Goal: Information Seeking & Learning: Check status

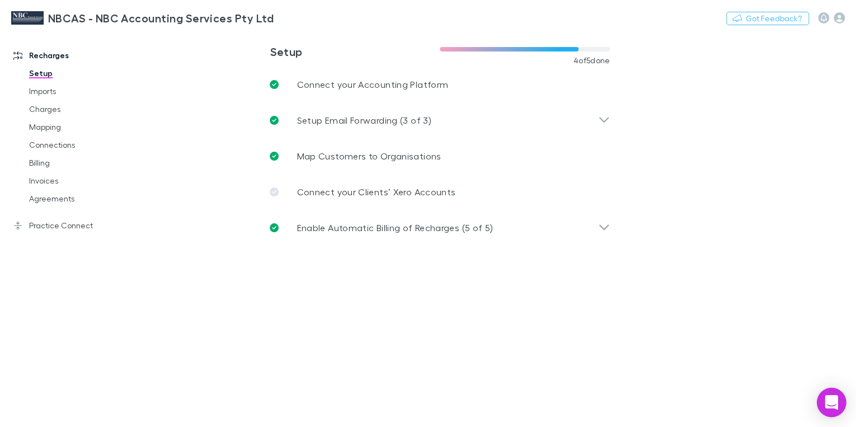
click at [833, 400] on icon "Open Intercom Messenger" at bounding box center [831, 402] width 13 height 15
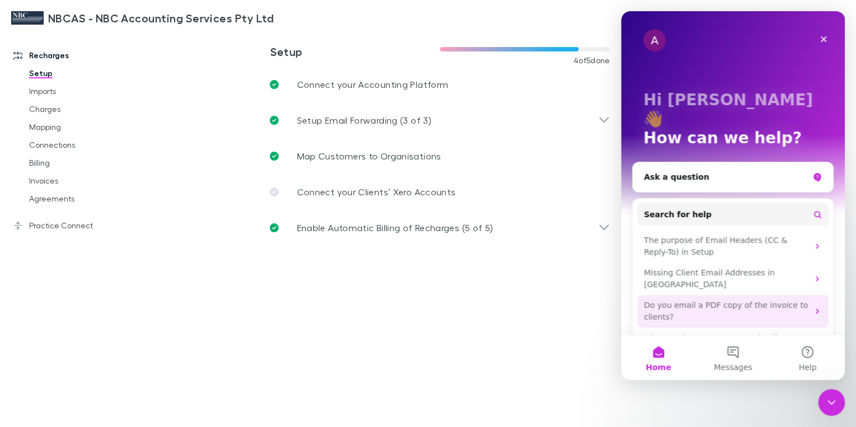
click at [816, 309] on icon "Intercom messenger" at bounding box center [817, 311] width 3 height 5
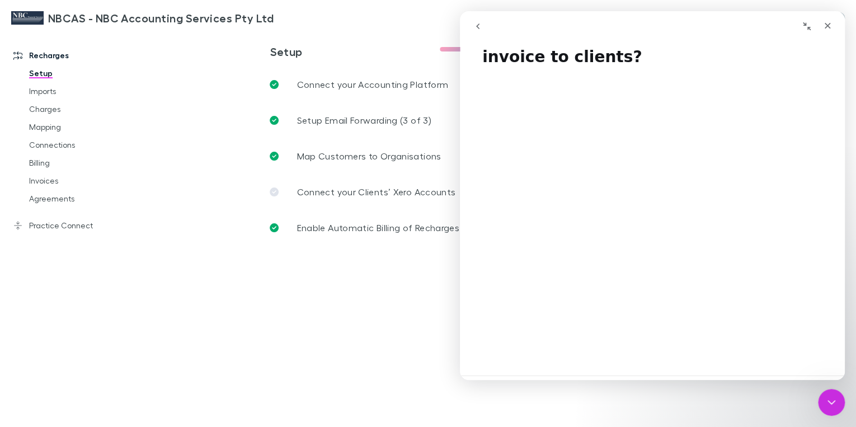
scroll to position [45, 0]
click at [63, 204] on link "Agreements" at bounding box center [81, 199] width 127 height 18
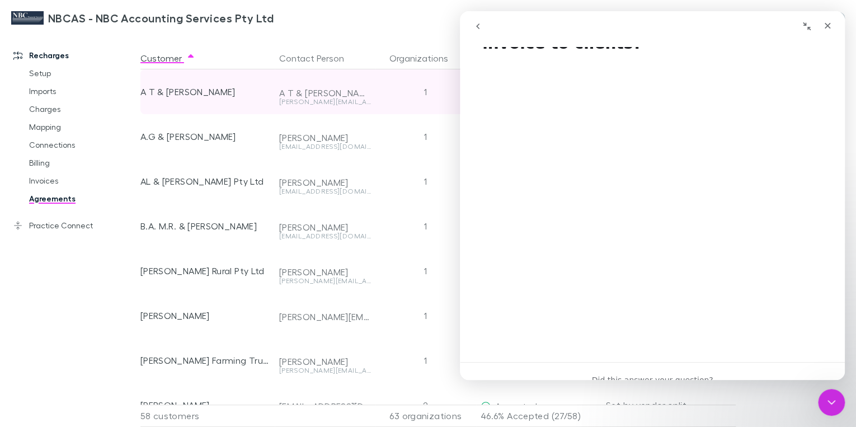
click at [307, 92] on div "A T & [PERSON_NAME]" at bounding box center [325, 92] width 92 height 11
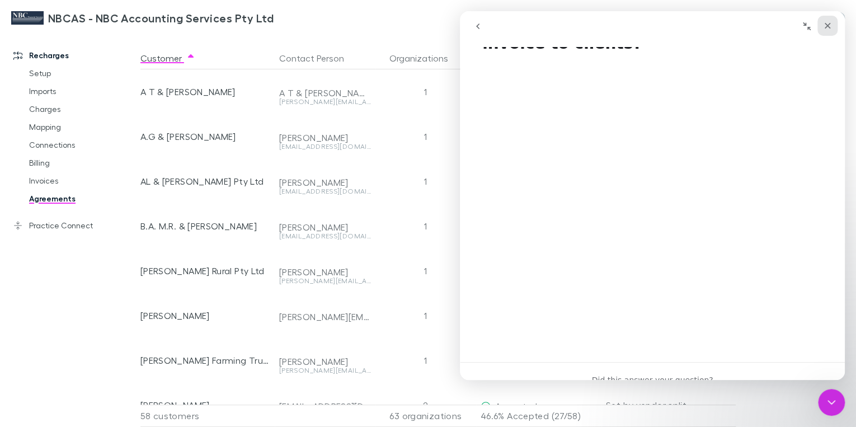
click at [829, 26] on icon "Close" at bounding box center [828, 26] width 6 height 6
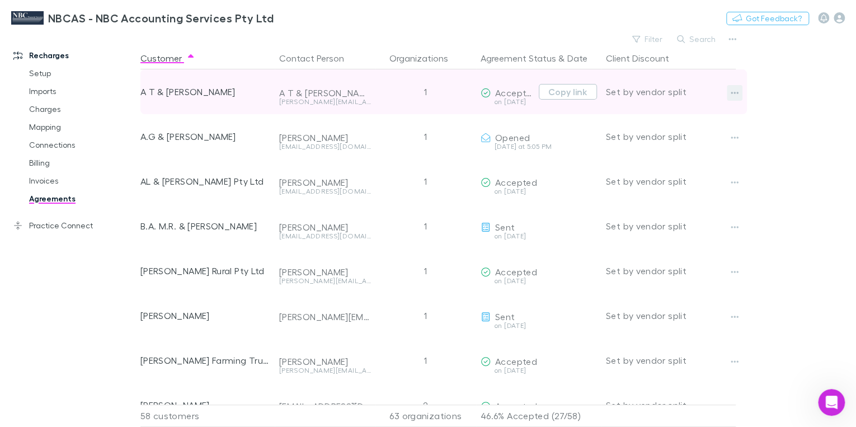
click at [737, 94] on icon "button" at bounding box center [735, 92] width 8 height 9
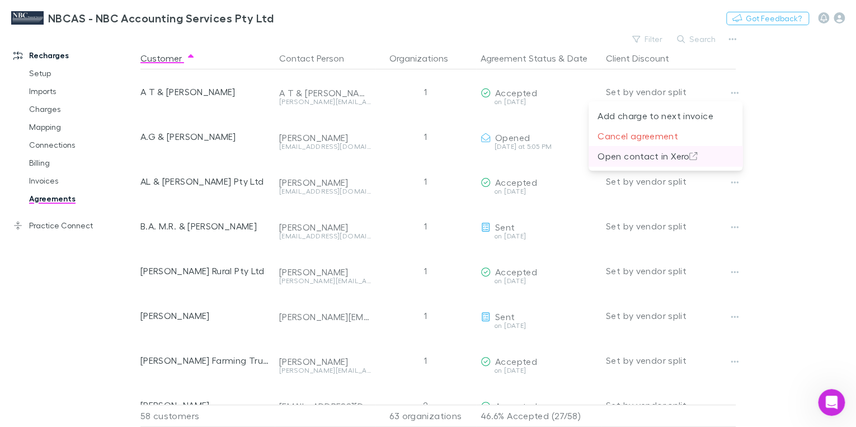
click at [662, 160] on p "Open contact in Xero" at bounding box center [666, 155] width 136 height 13
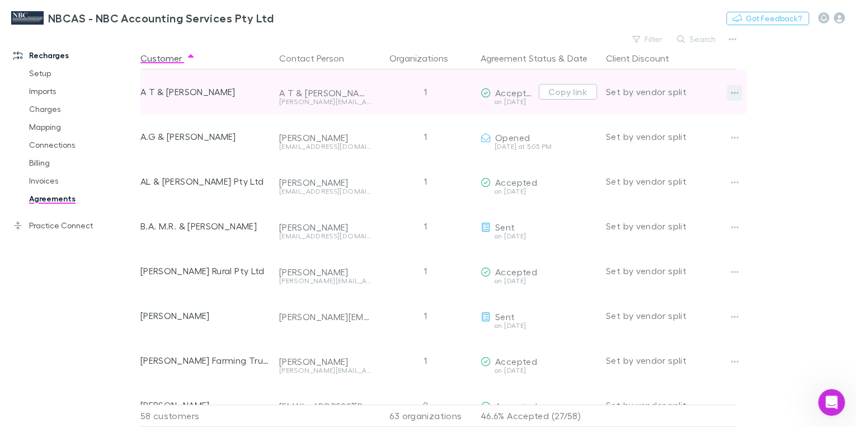
click at [739, 97] on button "button" at bounding box center [735, 93] width 16 height 16
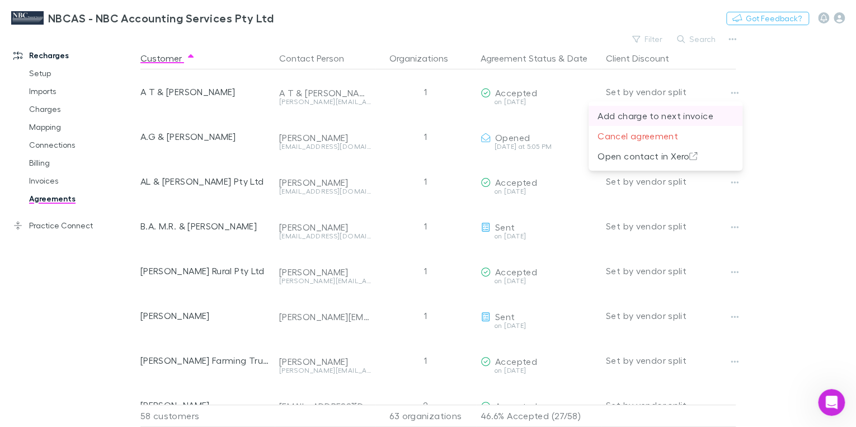
click at [696, 118] on p "Add charge to next invoice" at bounding box center [666, 115] width 136 height 13
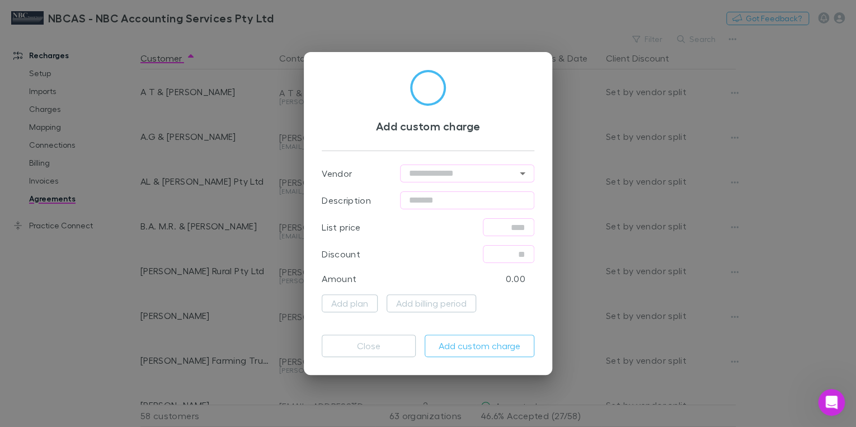
click at [844, 130] on div "Add custom charge Vendor ​ Description ​ List price ​ Discount ​ Amount 0.00 Ad…" at bounding box center [428, 213] width 856 height 427
click at [358, 343] on button "Close" at bounding box center [369, 346] width 94 height 22
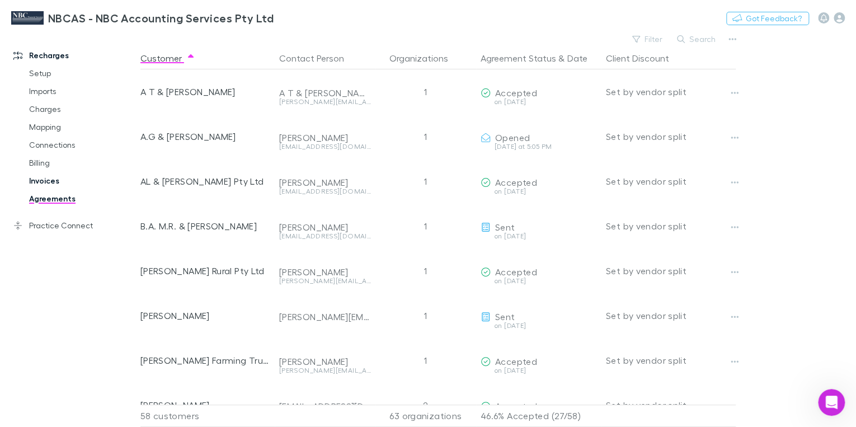
click at [59, 182] on link "Invoices" at bounding box center [81, 181] width 127 height 18
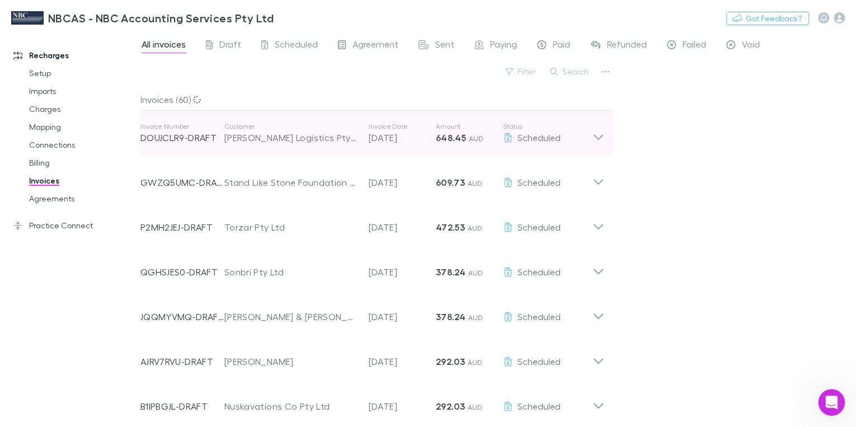
click at [599, 139] on icon at bounding box center [599, 137] width 10 height 6
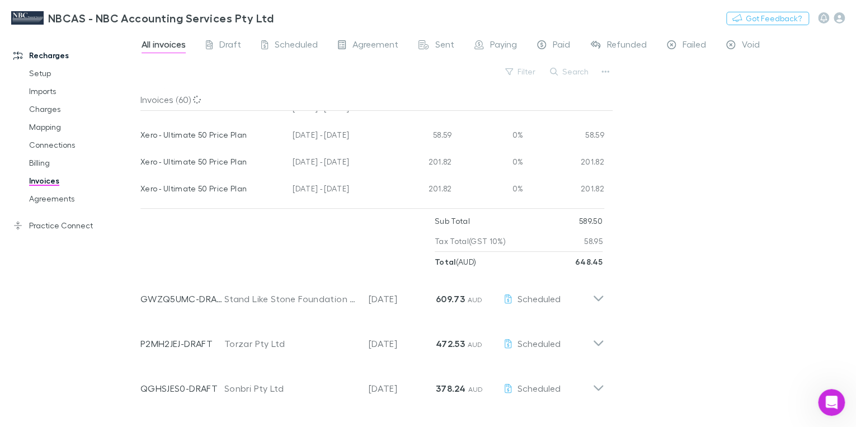
scroll to position [179, 0]
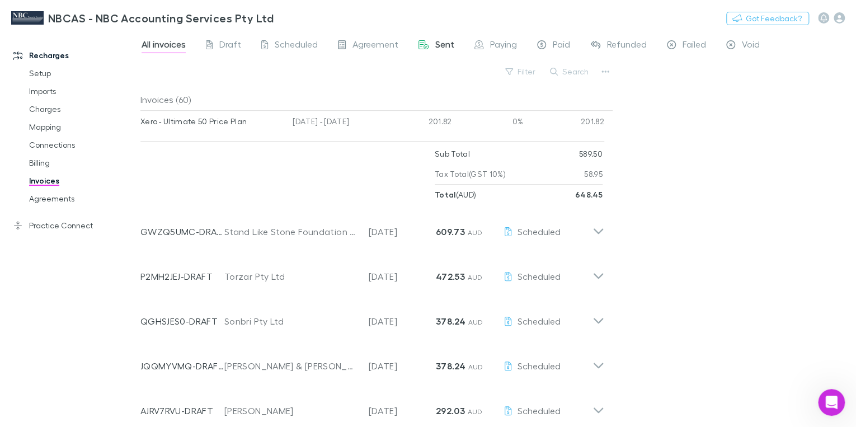
click at [443, 44] on span "Sent" at bounding box center [444, 46] width 19 height 15
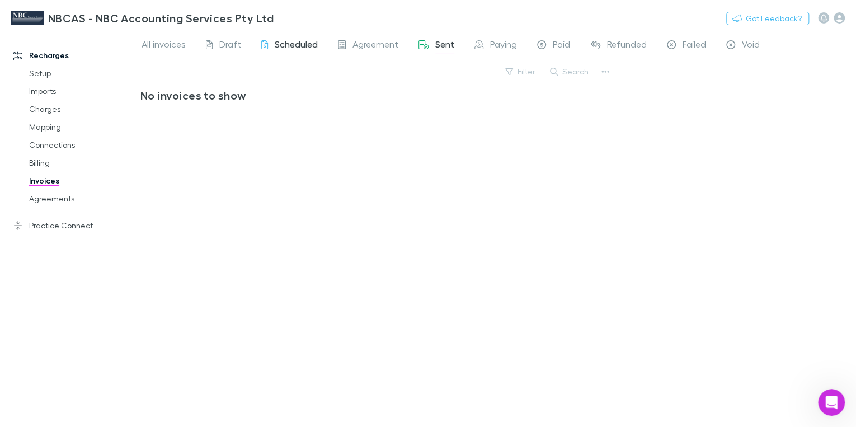
click at [287, 45] on span "Scheduled" at bounding box center [296, 46] width 43 height 15
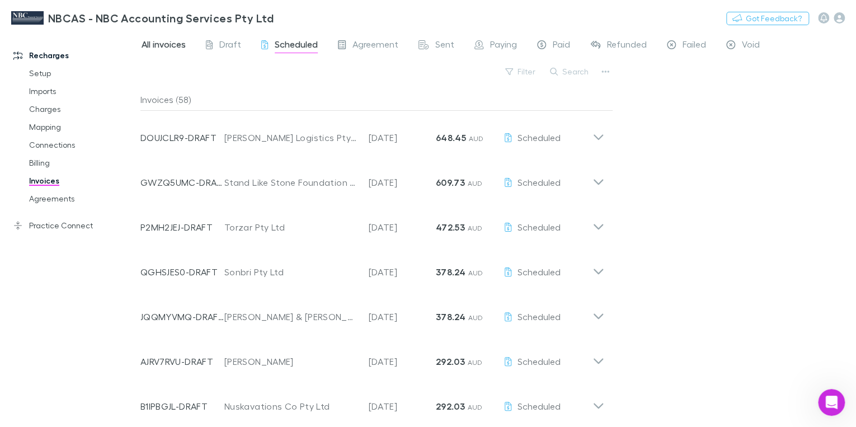
click at [167, 47] on span "All invoices" at bounding box center [164, 46] width 44 height 15
click at [168, 47] on span "All invoices" at bounding box center [164, 46] width 44 height 15
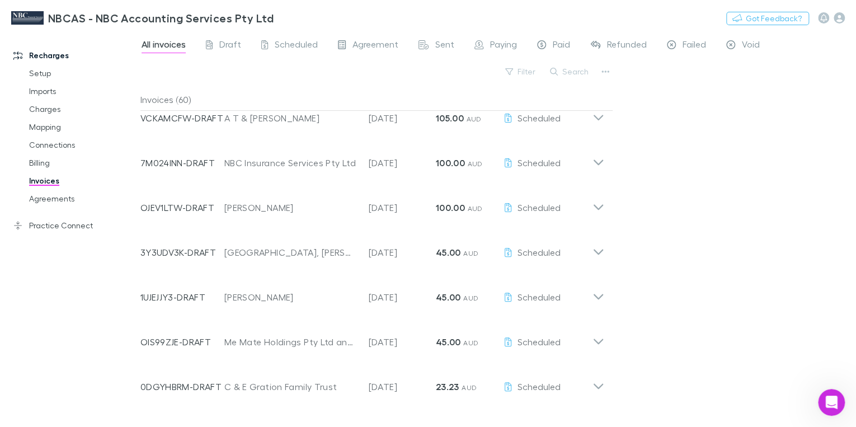
scroll to position [2261, 0]
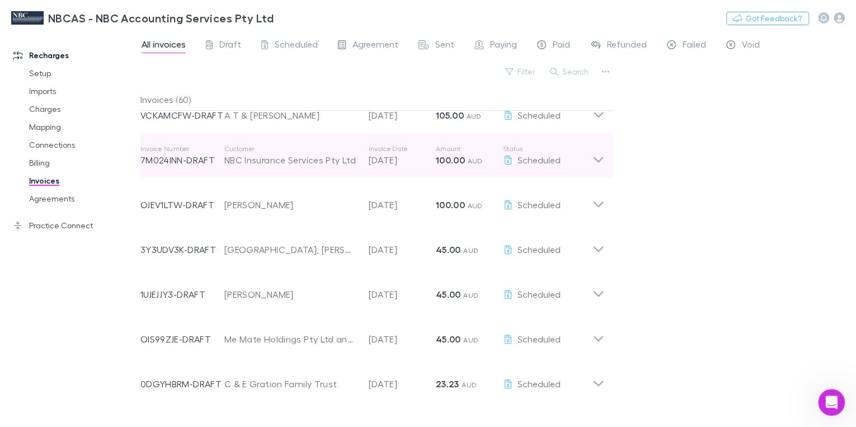
click at [596, 160] on icon at bounding box center [599, 155] width 12 height 22
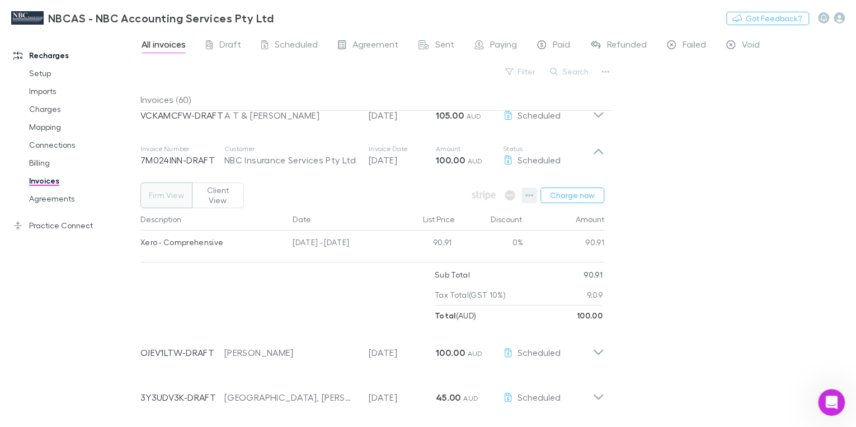
click at [531, 193] on icon "button" at bounding box center [530, 195] width 8 height 9
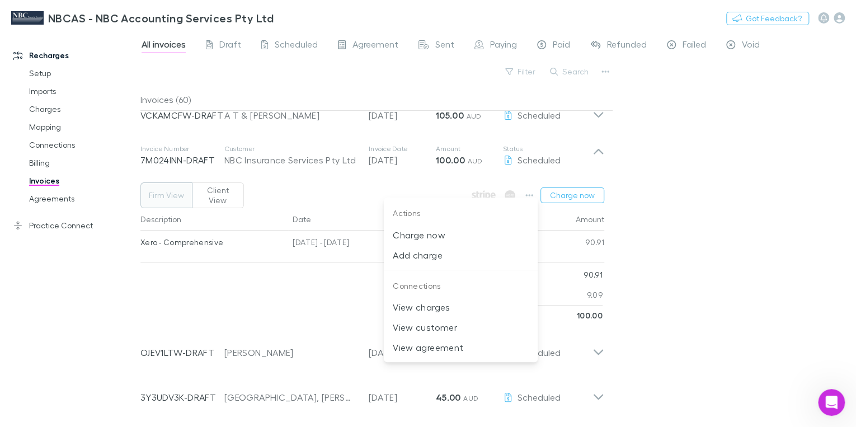
click at [289, 243] on div at bounding box center [428, 213] width 856 height 427
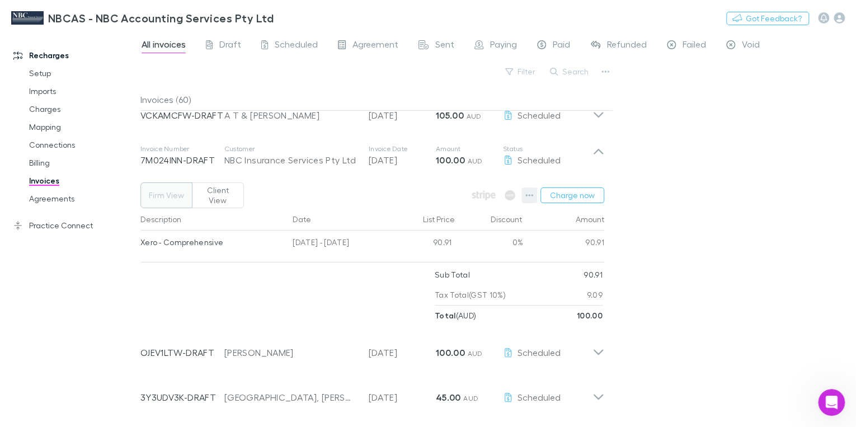
click at [527, 194] on icon "button" at bounding box center [530, 195] width 8 height 2
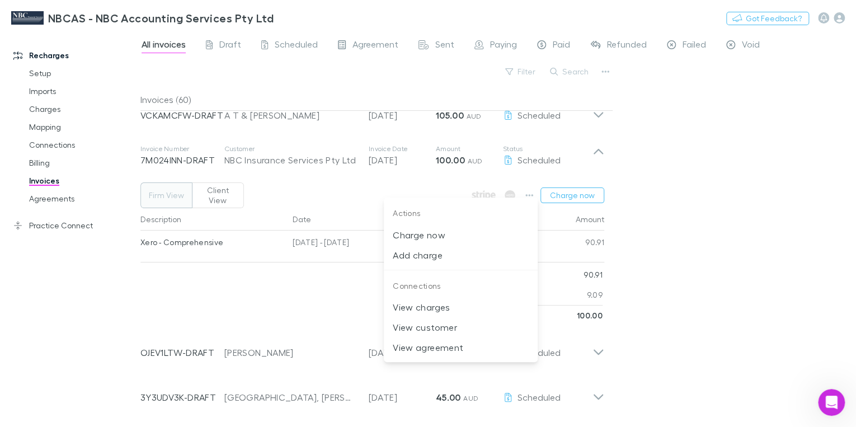
click at [737, 208] on div at bounding box center [428, 213] width 856 height 427
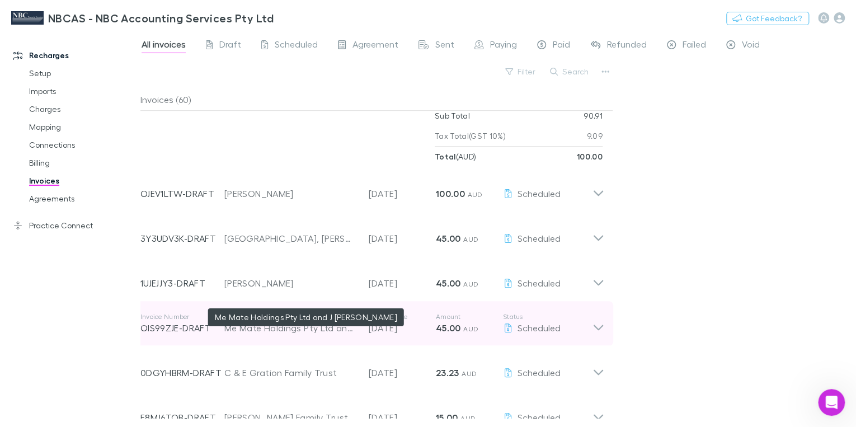
scroll to position [2440, 0]
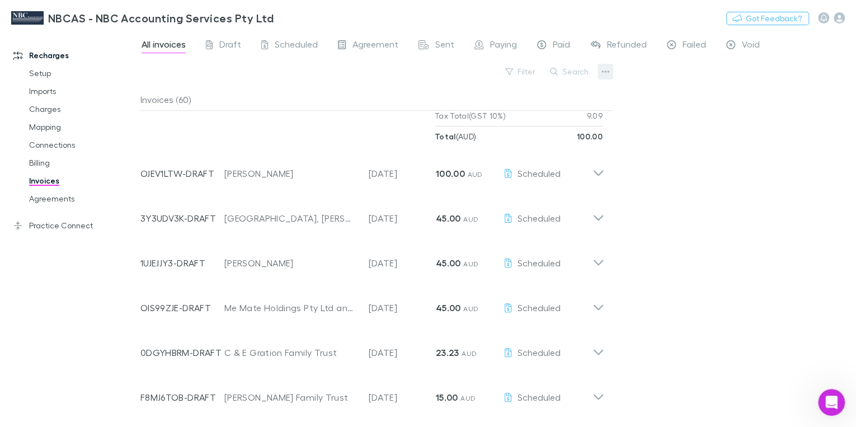
click at [611, 72] on button "button" at bounding box center [606, 72] width 16 height 16
click at [681, 133] on div at bounding box center [428, 213] width 856 height 427
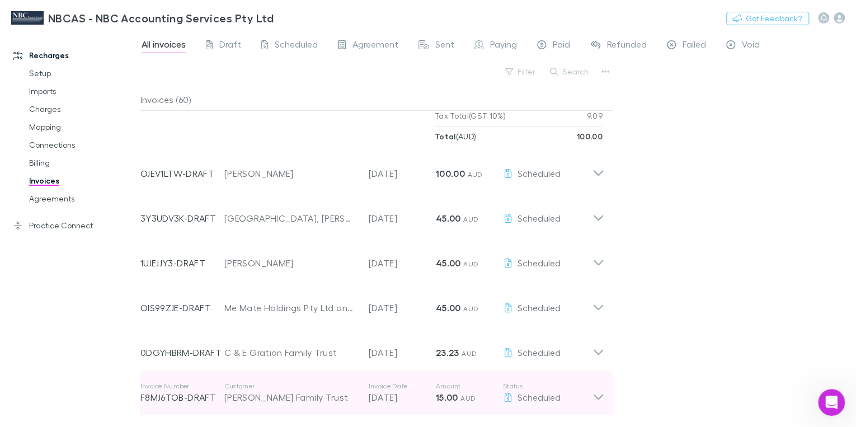
click at [599, 394] on icon at bounding box center [599, 397] width 10 height 6
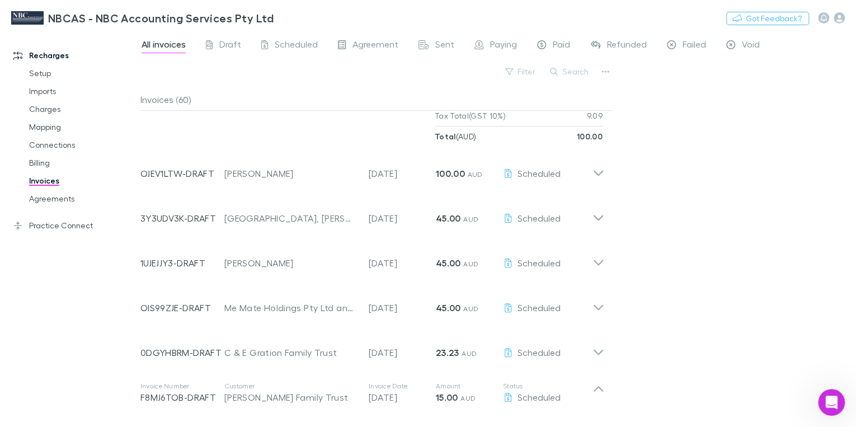
click at [229, 420] on button "Client View" at bounding box center [218, 433] width 52 height 26
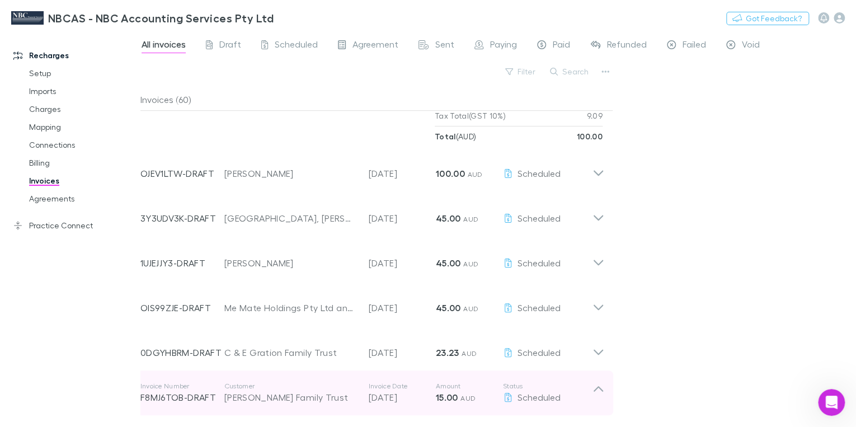
click at [596, 386] on icon at bounding box center [599, 389] width 10 height 6
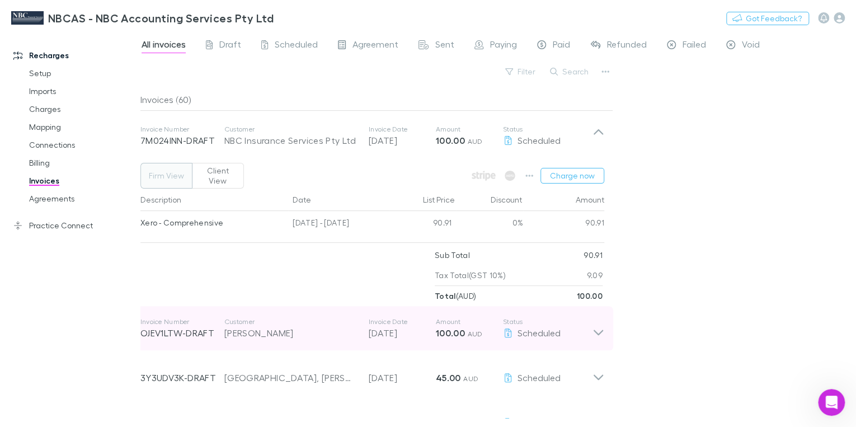
scroll to position [2261, 0]
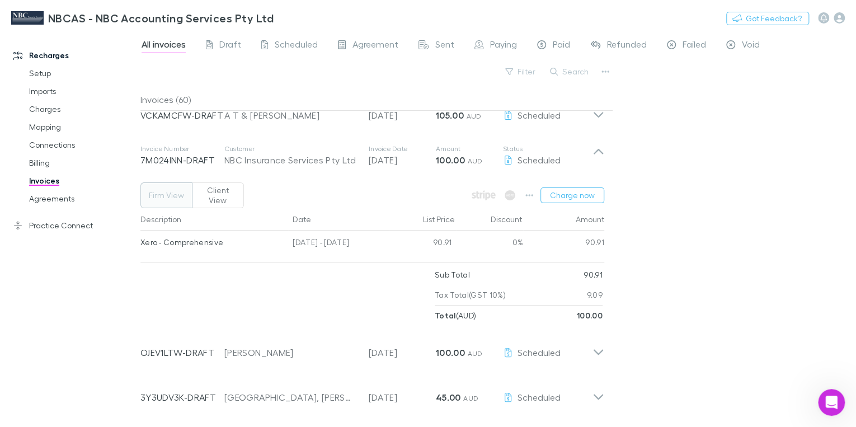
click at [233, 192] on button "Client View" at bounding box center [218, 195] width 52 height 26
click at [168, 190] on button "Firm View" at bounding box center [166, 195] width 52 height 26
click at [222, 194] on button "Client View" at bounding box center [218, 195] width 52 height 26
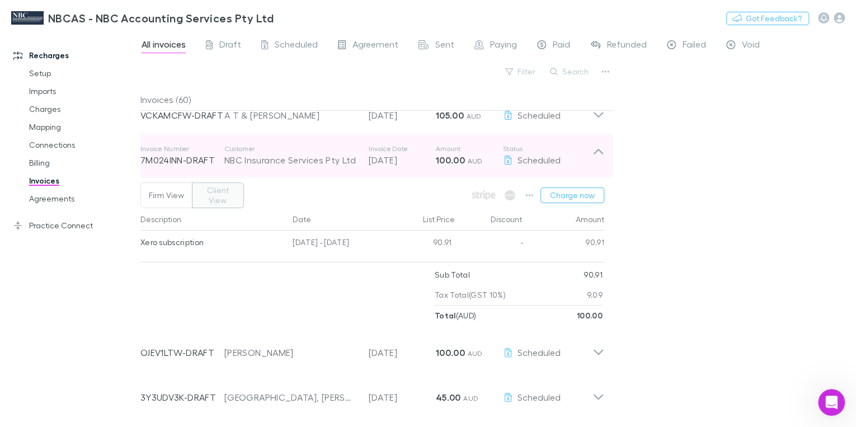
click at [599, 152] on icon at bounding box center [599, 155] width 12 height 22
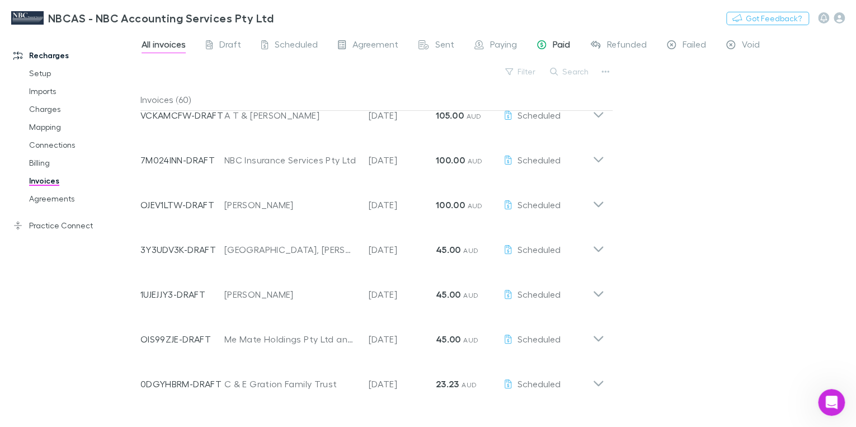
click at [556, 43] on span "Paid" at bounding box center [561, 46] width 17 height 15
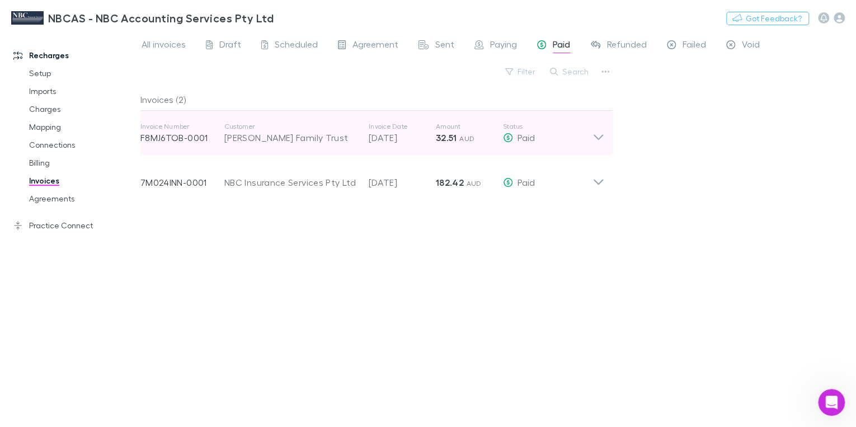
click at [599, 137] on icon at bounding box center [599, 133] width 12 height 22
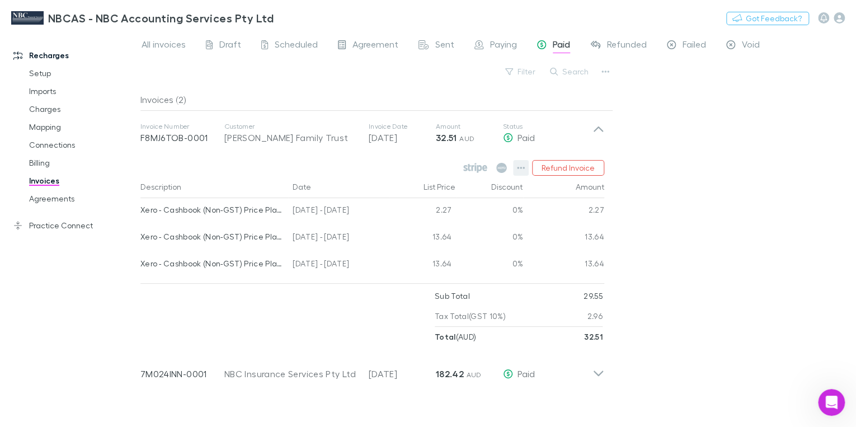
click at [523, 167] on icon "button" at bounding box center [521, 167] width 8 height 9
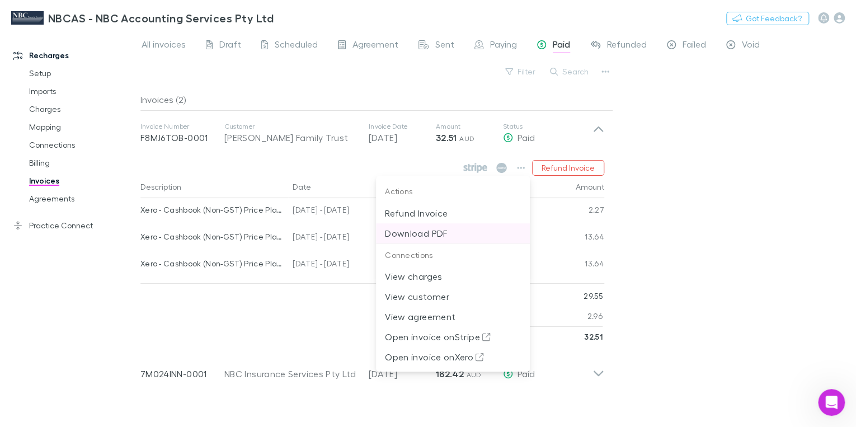
click at [432, 233] on p "Download PDF" at bounding box center [453, 233] width 136 height 13
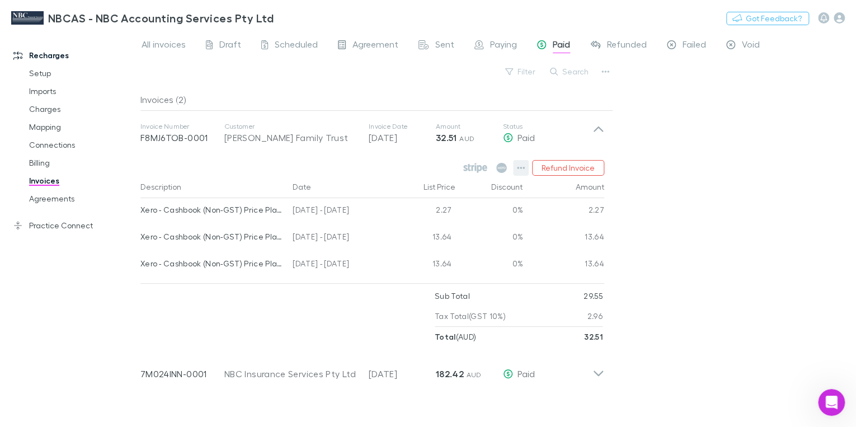
click at [522, 165] on icon "button" at bounding box center [521, 167] width 8 height 9
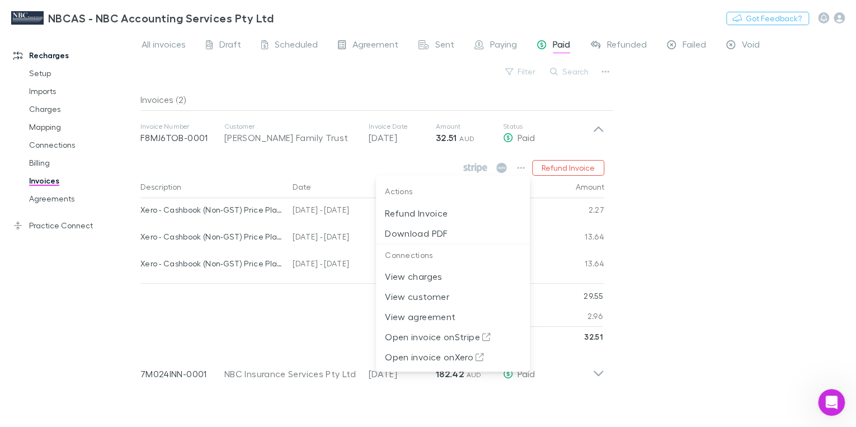
click at [275, 162] on div at bounding box center [428, 213] width 856 height 427
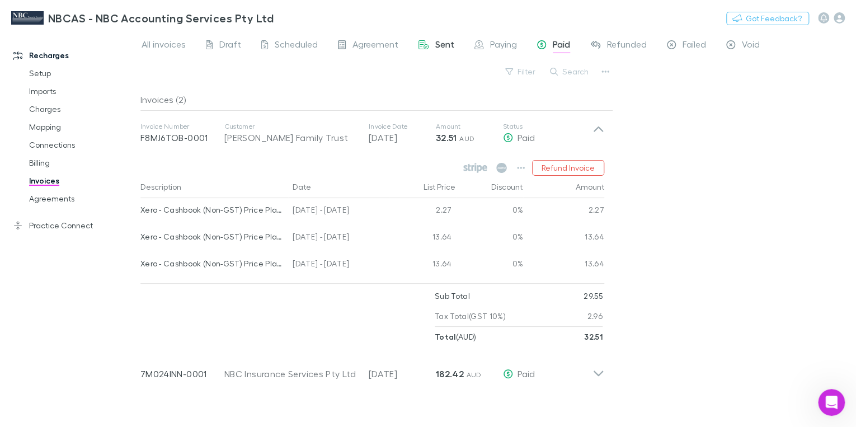
click at [436, 47] on span "Sent" at bounding box center [444, 46] width 19 height 15
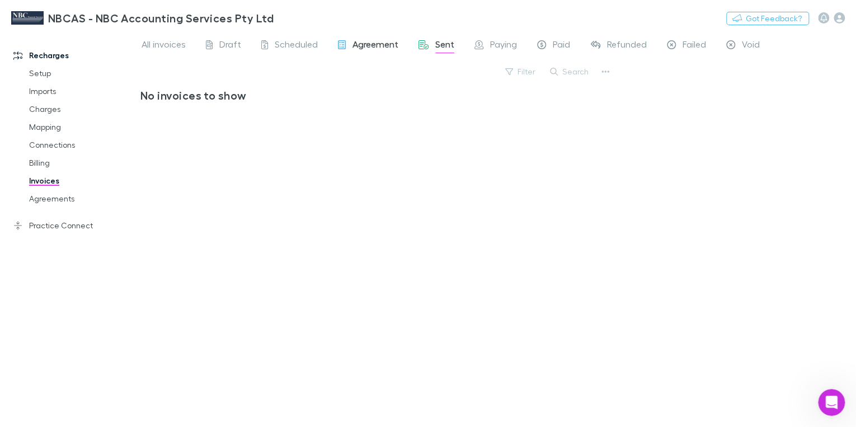
click at [376, 45] on span "Agreement" at bounding box center [376, 46] width 46 height 15
click at [440, 48] on span "Sent" at bounding box center [444, 46] width 19 height 15
click at [519, 71] on button "Filter" at bounding box center [521, 71] width 43 height 13
click at [398, 143] on li "Scheduled" at bounding box center [445, 144] width 195 height 18
click at [533, 92] on icon "Clear" at bounding box center [531, 93] width 11 height 11
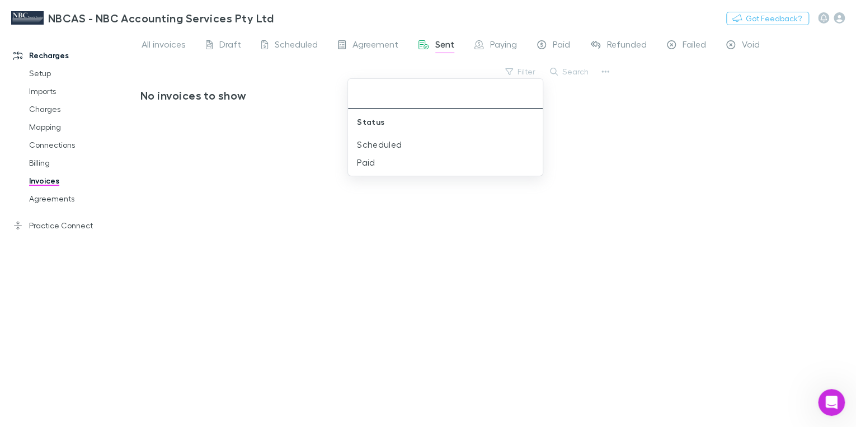
click at [379, 44] on div at bounding box center [428, 213] width 856 height 427
click at [363, 45] on span "Agreement" at bounding box center [376, 46] width 46 height 15
click at [297, 45] on span "Scheduled" at bounding box center [296, 46] width 43 height 15
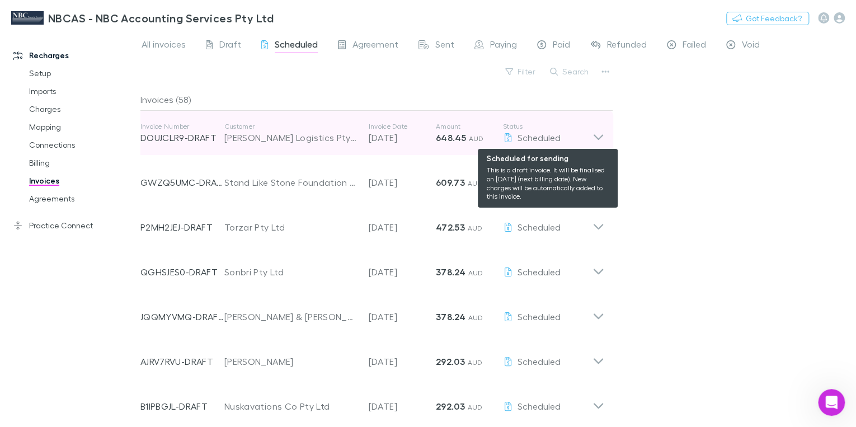
click at [505, 137] on icon at bounding box center [508, 137] width 7 height 9
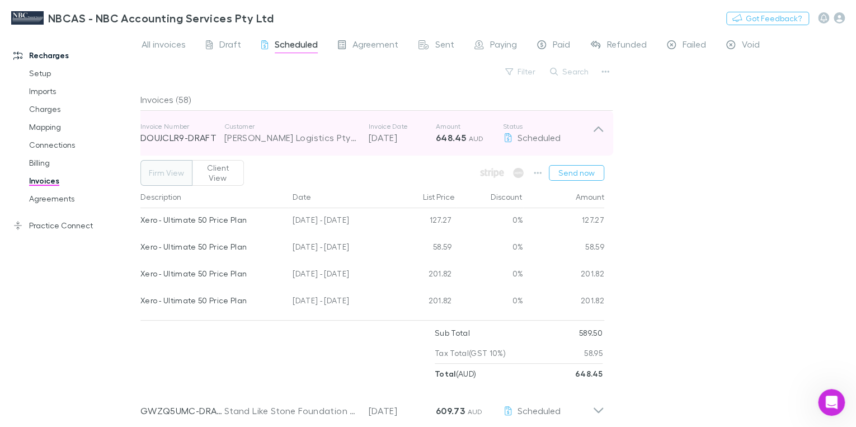
click at [603, 128] on icon at bounding box center [599, 133] width 12 height 22
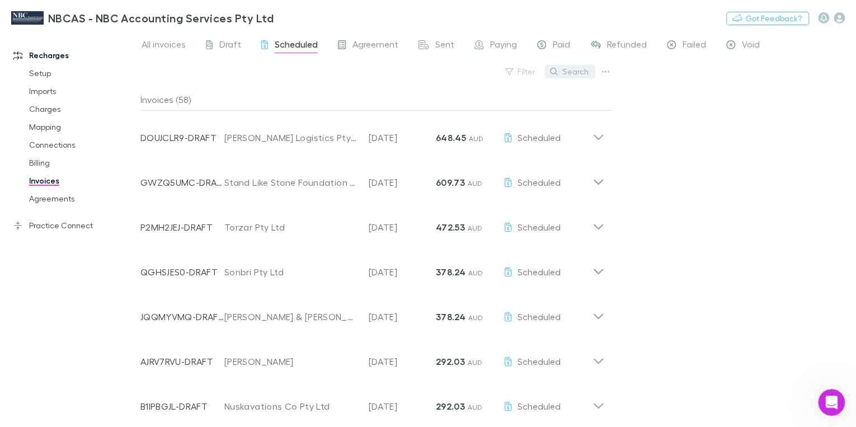
click at [579, 77] on button "Search" at bounding box center [570, 71] width 51 height 13
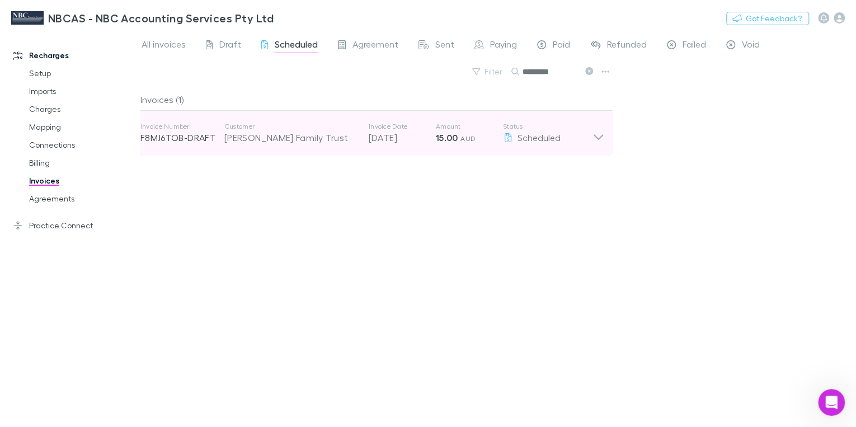
type input "*********"
click at [599, 142] on icon at bounding box center [599, 133] width 12 height 22
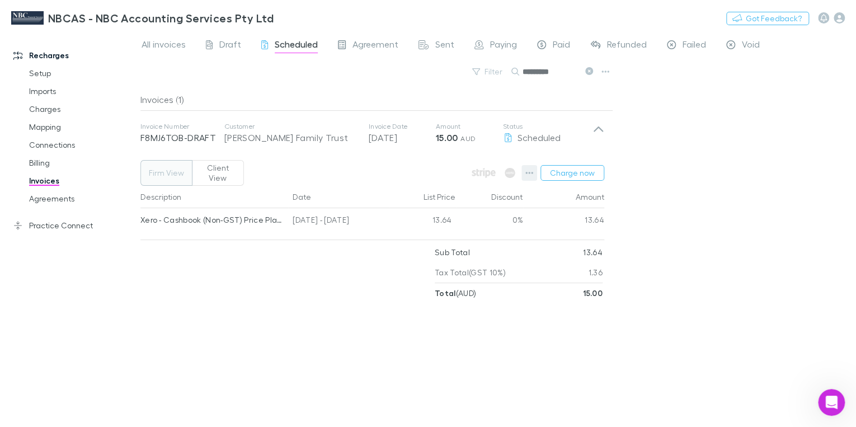
click at [533, 171] on icon "button" at bounding box center [530, 172] width 8 height 9
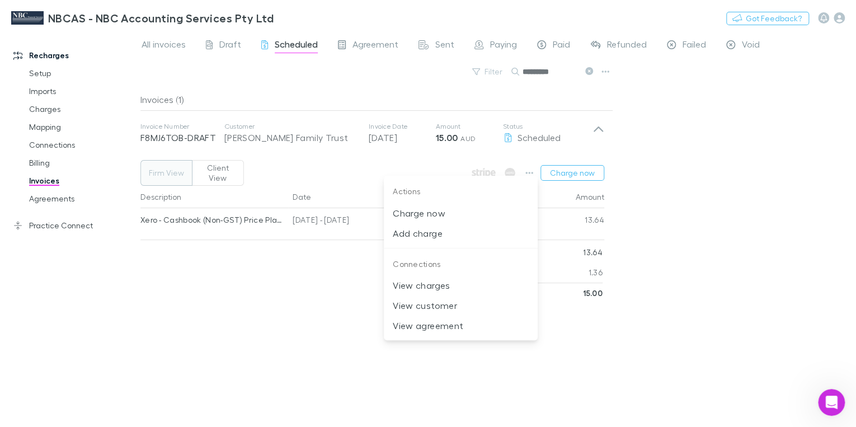
click at [510, 138] on div at bounding box center [428, 213] width 856 height 427
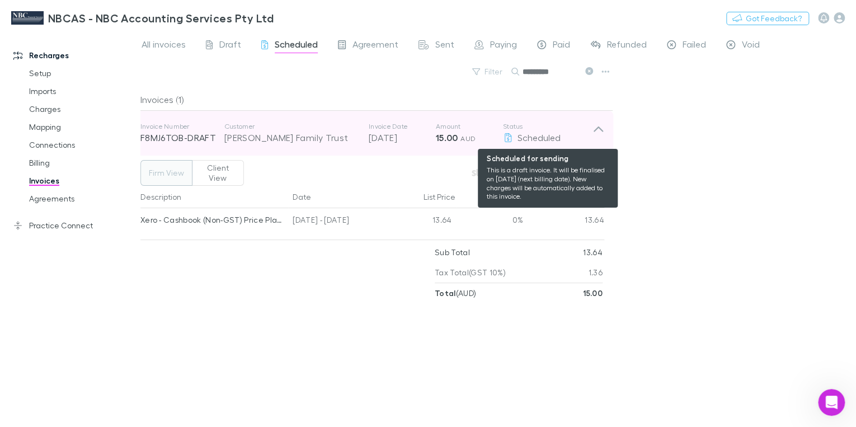
click at [508, 138] on icon at bounding box center [508, 137] width 10 height 9
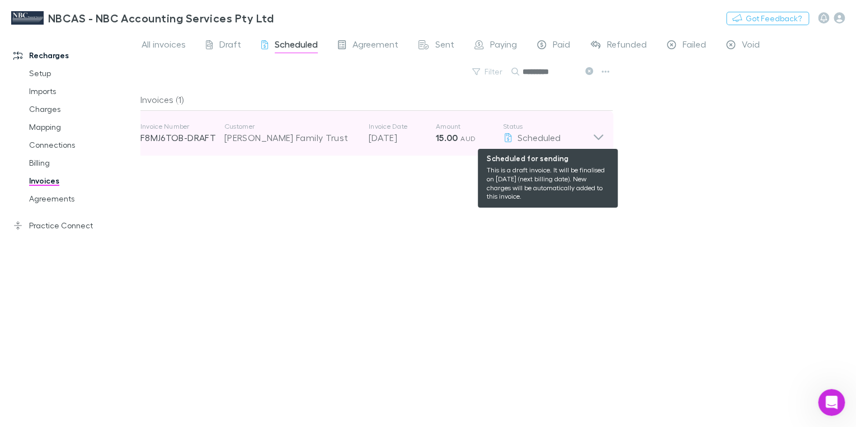
click at [508, 138] on icon at bounding box center [508, 137] width 10 height 9
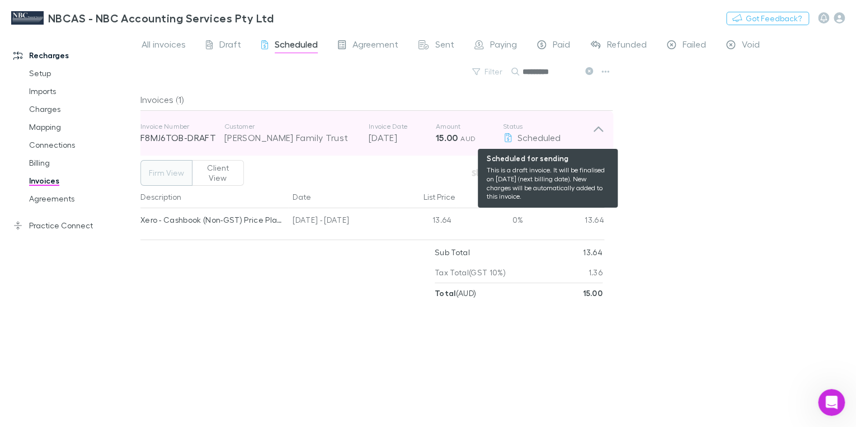
click at [510, 138] on icon at bounding box center [508, 137] width 10 height 9
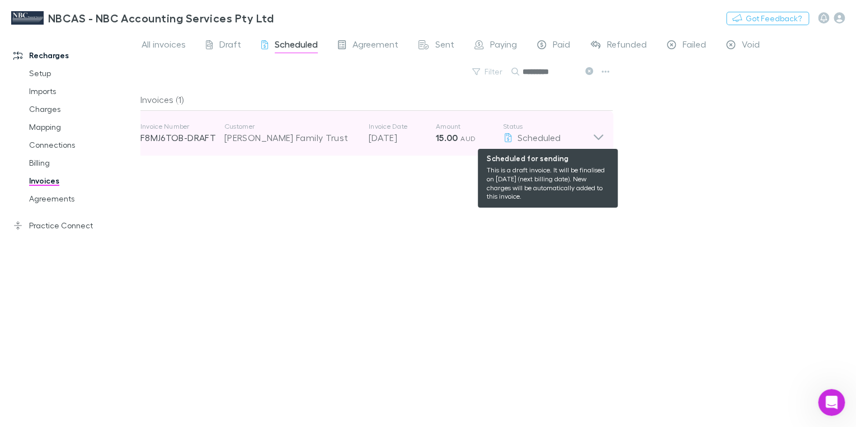
click at [510, 138] on icon at bounding box center [508, 137] width 10 height 9
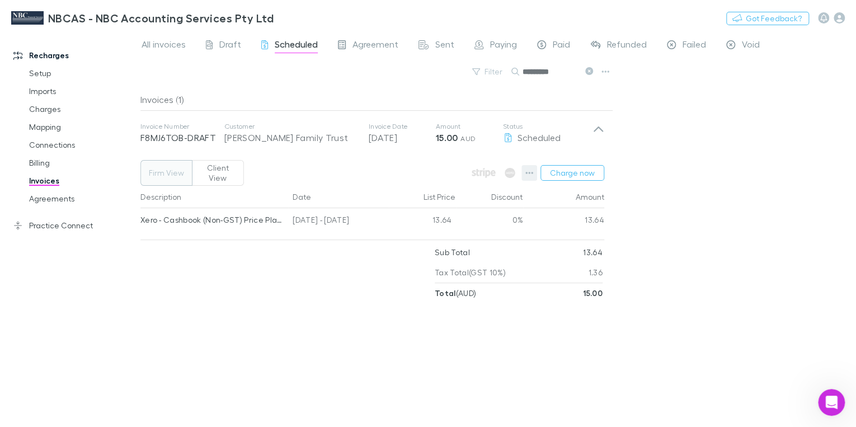
click at [530, 172] on icon "button" at bounding box center [530, 173] width 8 height 2
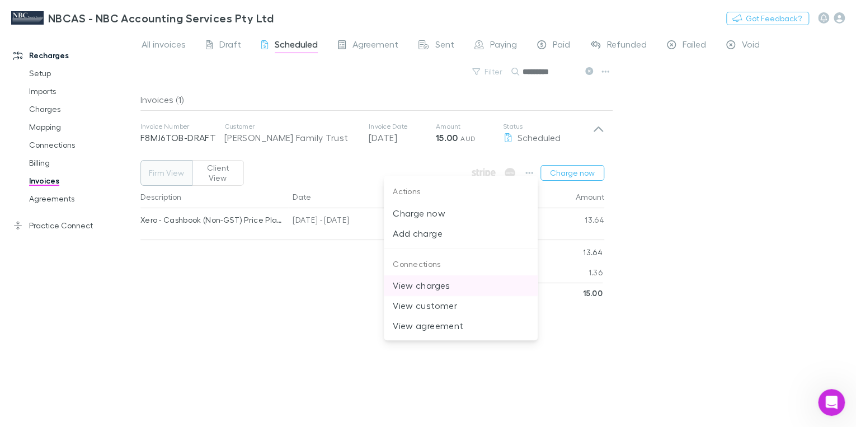
click at [439, 290] on p "View charges" at bounding box center [461, 285] width 136 height 13
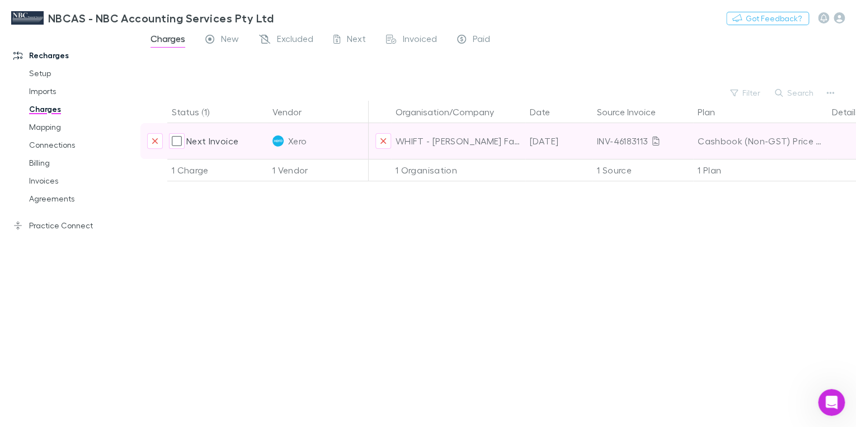
click at [634, 140] on div "INV-46183113" at bounding box center [643, 141] width 92 height 36
click at [657, 142] on icon at bounding box center [656, 141] width 7 height 9
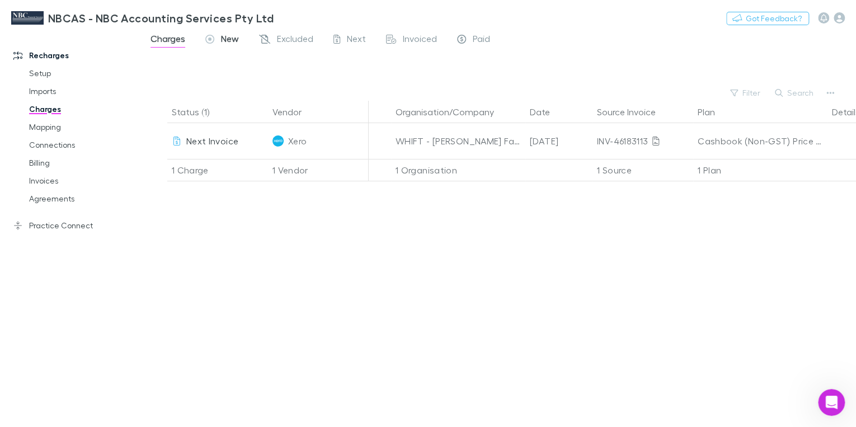
click at [224, 38] on span "New" at bounding box center [230, 40] width 18 height 15
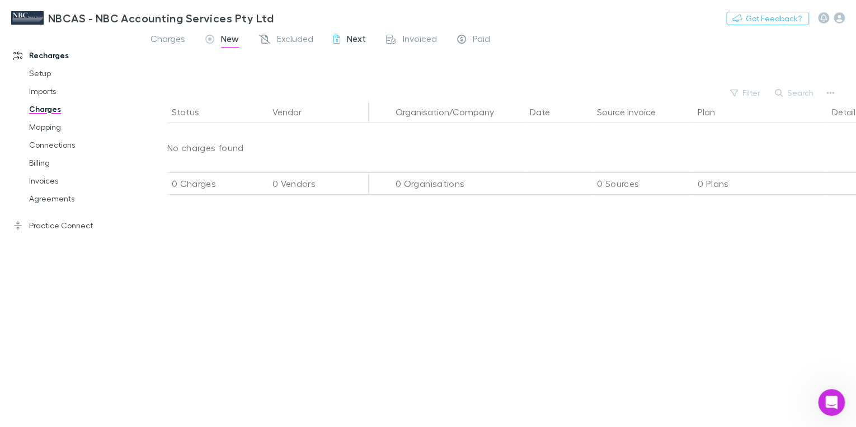
click at [346, 38] on div "Next" at bounding box center [350, 40] width 32 height 15
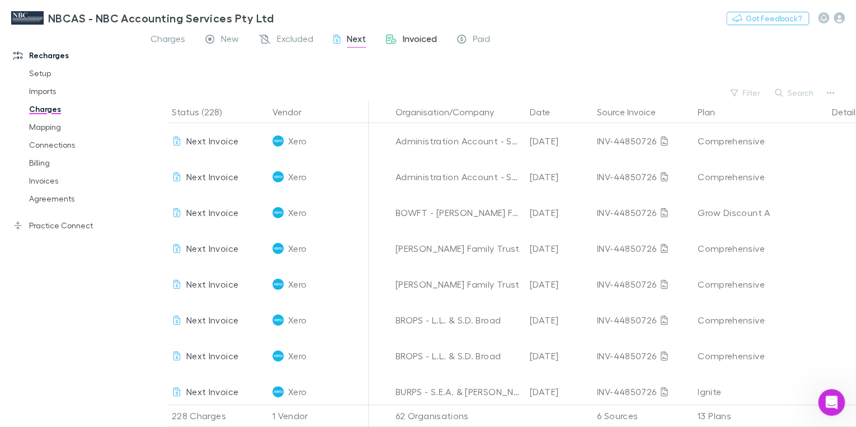
click at [406, 41] on span "Invoiced" at bounding box center [420, 40] width 34 height 15
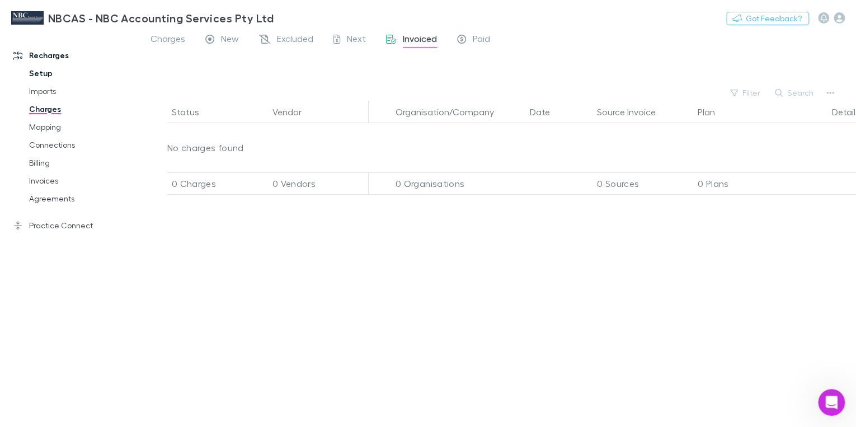
click at [48, 72] on link "Setup" at bounding box center [81, 73] width 127 height 18
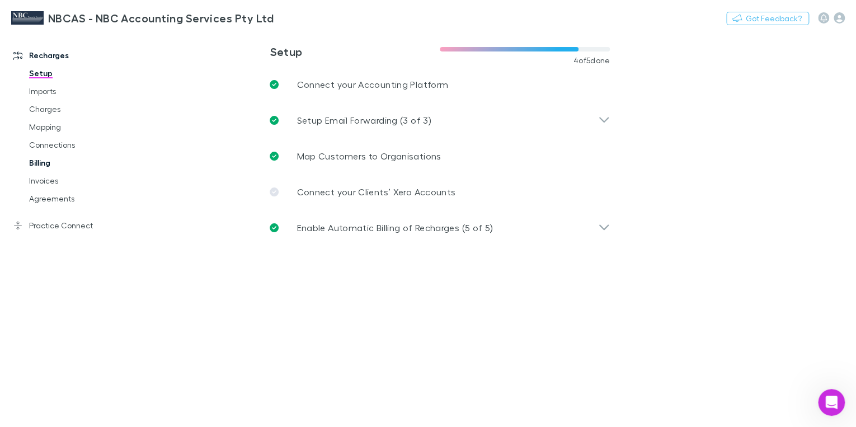
click at [44, 165] on link "Billing" at bounding box center [81, 163] width 127 height 18
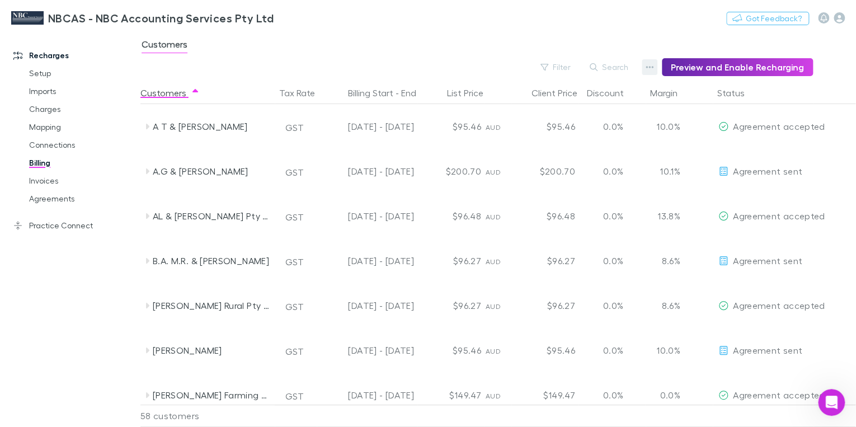
click at [653, 67] on icon "button" at bounding box center [650, 67] width 8 height 9
click at [653, 67] on div at bounding box center [428, 213] width 856 height 427
